Goal: Information Seeking & Learning: Compare options

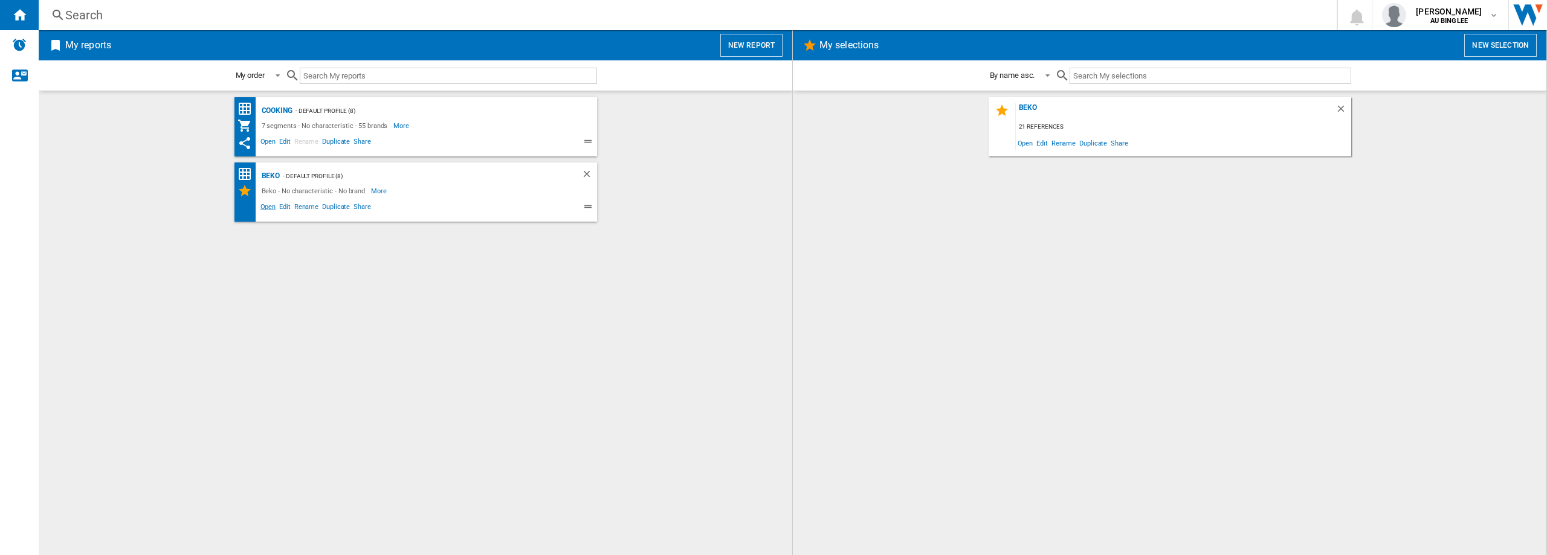
click at [273, 211] on span "Open" at bounding box center [268, 208] width 19 height 15
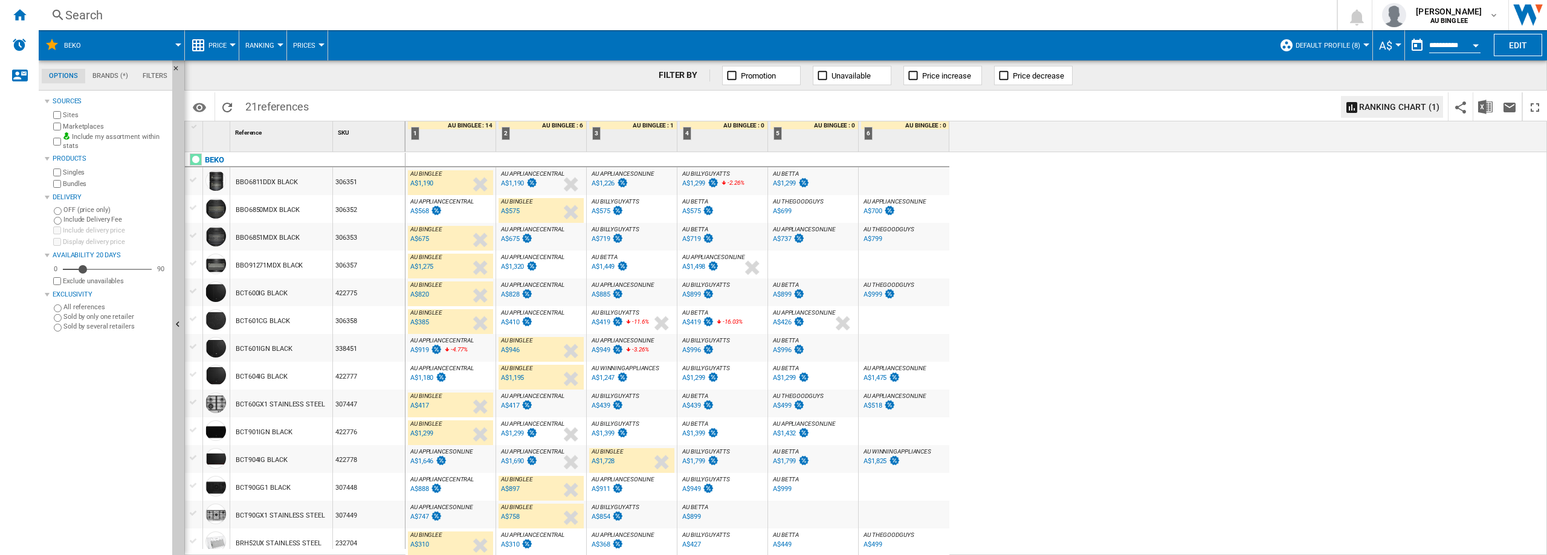
click at [265, 207] on div "BBO6850MDX BLACK" at bounding box center [267, 210] width 63 height 28
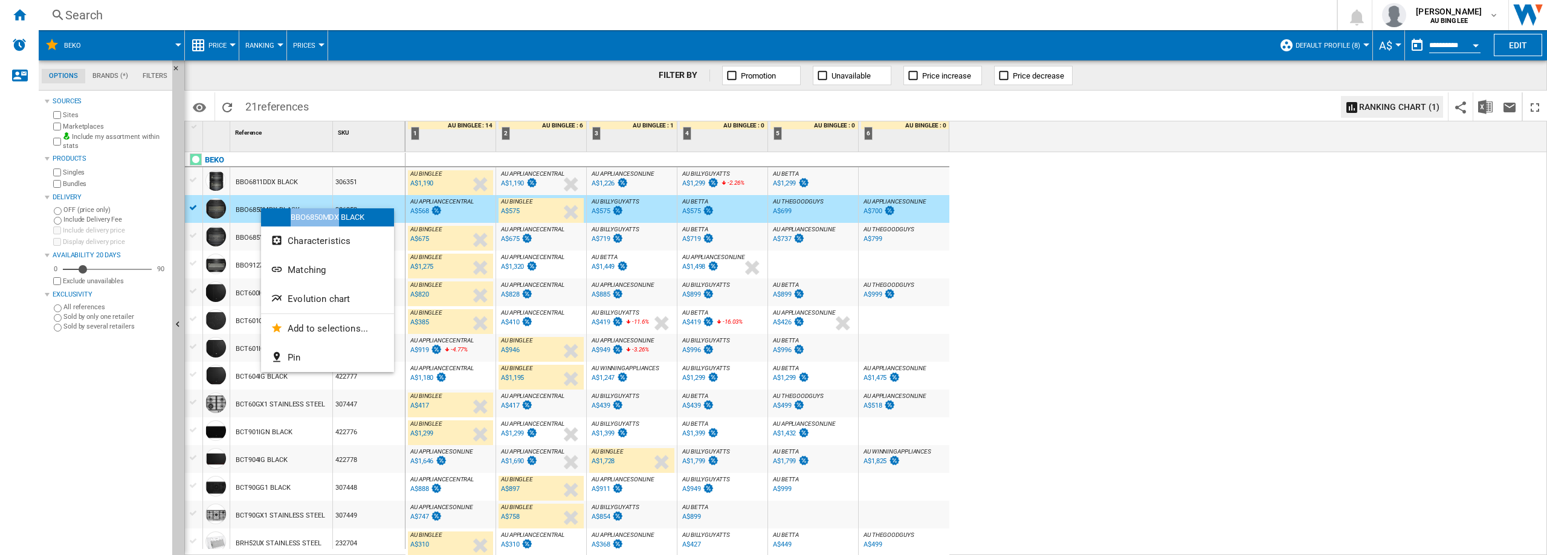
copy div "BBO6850MDX"
drag, startPoint x: 291, startPoint y: 217, endPoint x: 338, endPoint y: 221, distance: 46.7
click at [338, 221] on div "BBO6850MDX BLACK" at bounding box center [327, 217] width 133 height 18
click at [422, 210] on div "A$568" at bounding box center [419, 211] width 19 height 8
click at [516, 265] on div "A$1,320" at bounding box center [512, 267] width 23 height 8
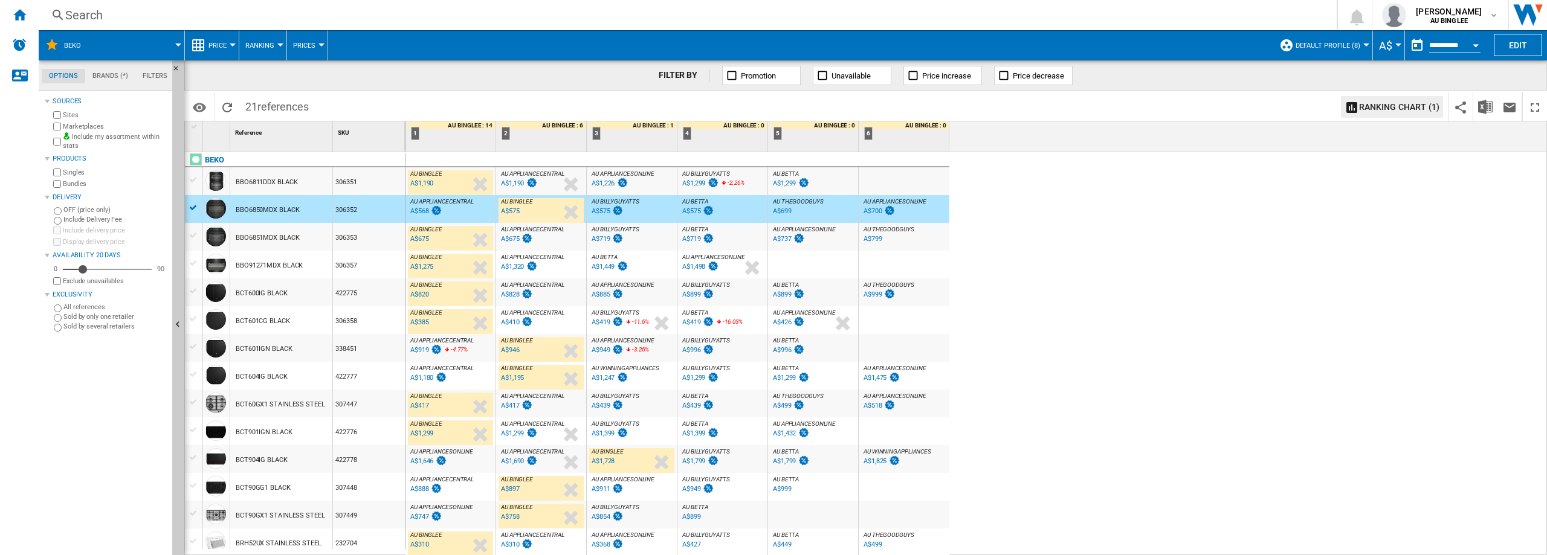
click at [516, 296] on div "A$828" at bounding box center [510, 295] width 19 height 8
click at [509, 325] on div "A$410" at bounding box center [510, 322] width 19 height 8
click at [419, 346] on div "A$919" at bounding box center [419, 350] width 19 height 8
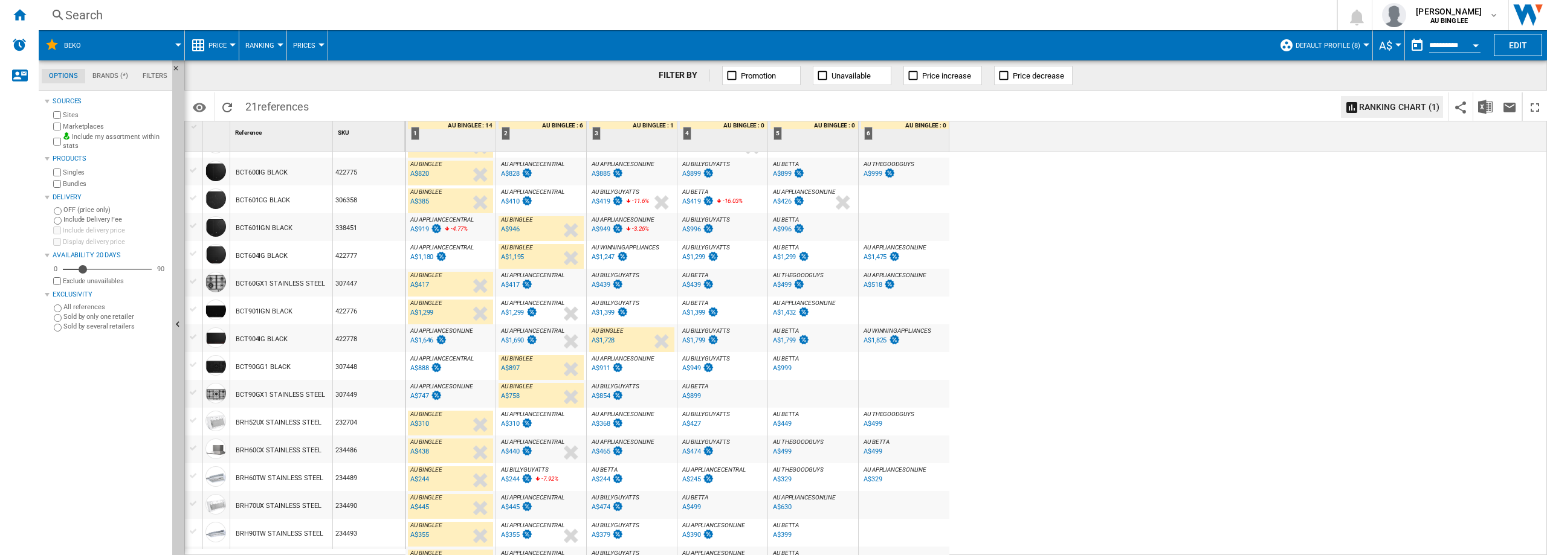
click at [416, 259] on div "A$1,180" at bounding box center [421, 257] width 23 height 8
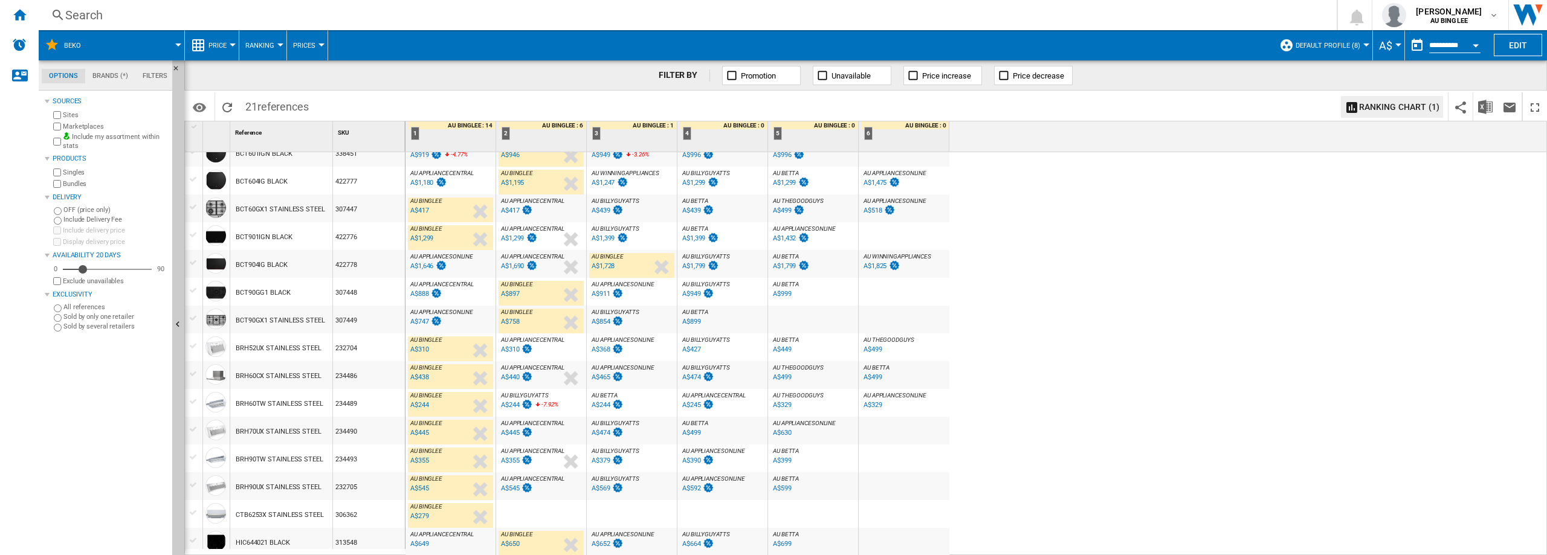
click at [424, 267] on div "A$1,646" at bounding box center [421, 266] width 23 height 8
click at [424, 299] on div "A$888" at bounding box center [426, 294] width 34 height 12
click at [421, 322] on div "A$747" at bounding box center [419, 322] width 19 height 8
